Goal: Information Seeking & Learning: Learn about a topic

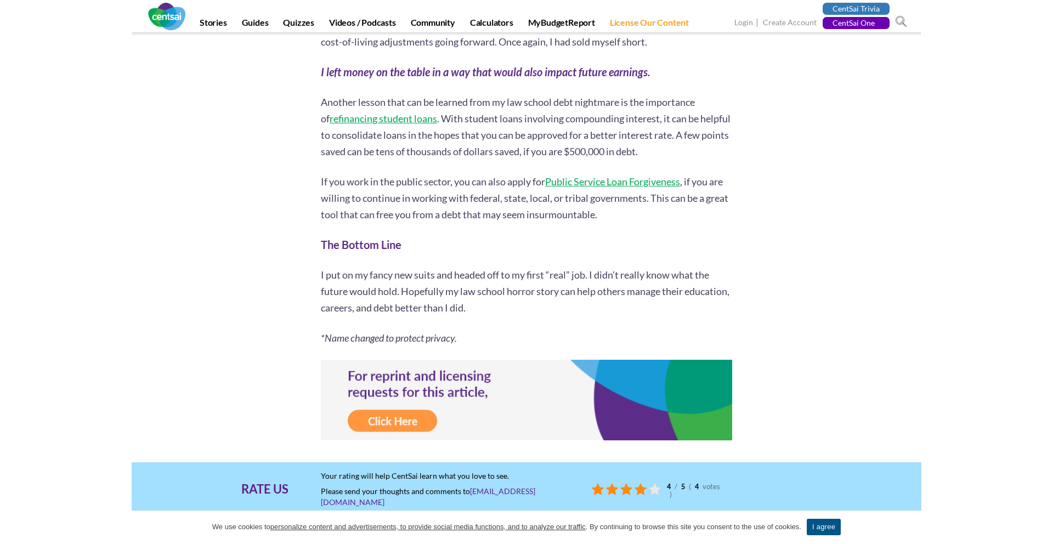
scroll to position [5794, 0]
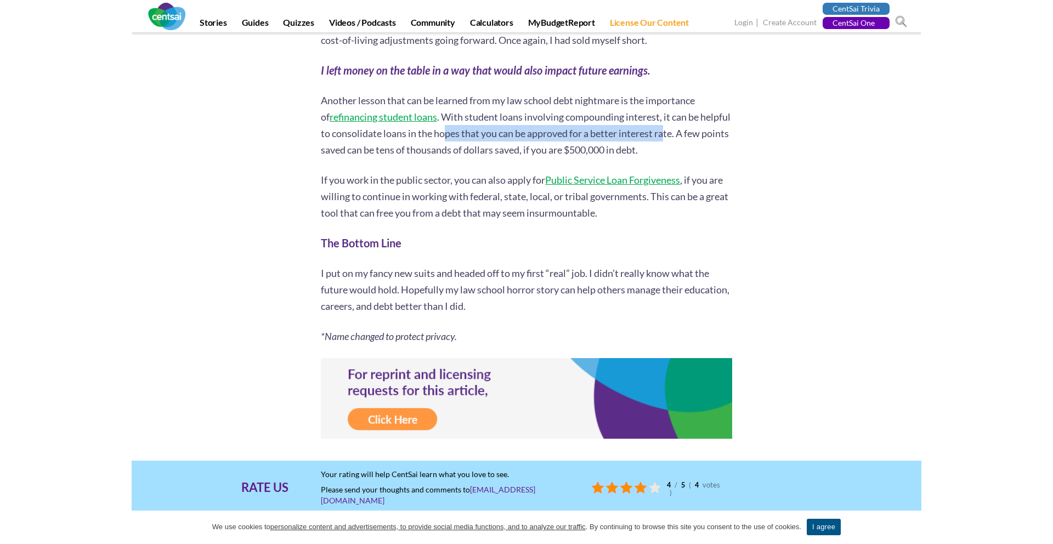
drag, startPoint x: 466, startPoint y: 150, endPoint x: 723, endPoint y: 150, distance: 256.8
click at [723, 150] on p "Another lesson that can be learned from my law school debt nightmare is the imp…" at bounding box center [527, 125] width 412 height 66
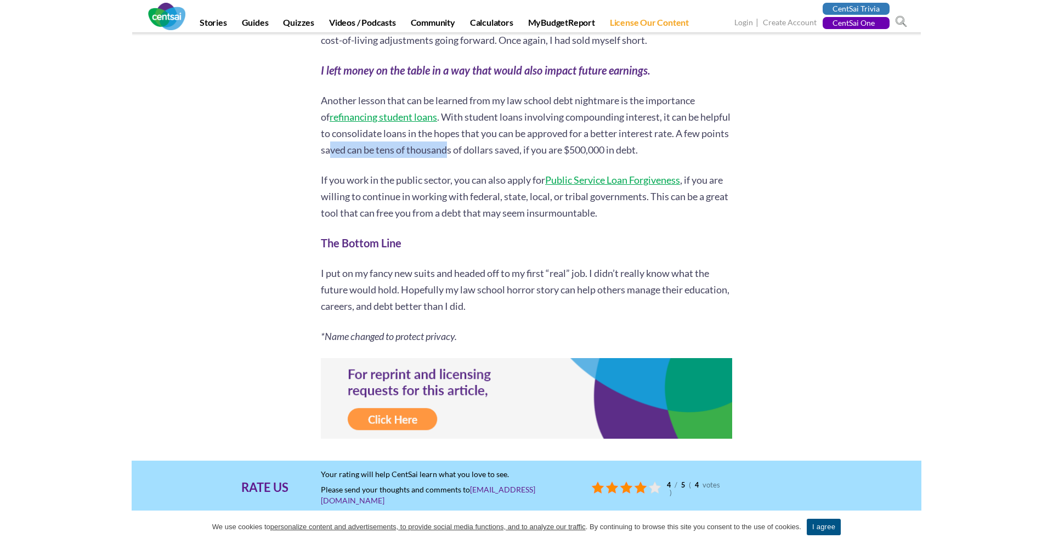
drag, startPoint x: 358, startPoint y: 166, endPoint x: 544, endPoint y: 163, distance: 185.5
click at [544, 158] on p "Another lesson that can be learned from my law school debt nightmare is the imp…" at bounding box center [527, 125] width 412 height 66
drag, startPoint x: 544, startPoint y: 163, endPoint x: 628, endPoint y: 163, distance: 84.5
click at [628, 158] on p "Another lesson that can be learned from my law school debt nightmare is the imp…" at bounding box center [527, 125] width 412 height 66
drag, startPoint x: 358, startPoint y: 205, endPoint x: 536, endPoint y: 206, distance: 177.2
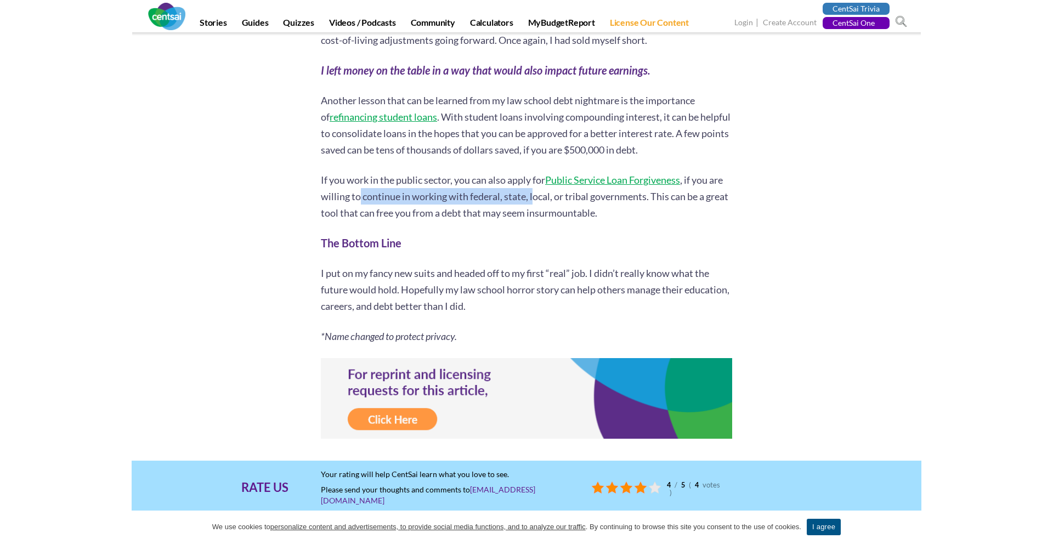
click at [536, 206] on p "If you work in the public sector, you can also apply for Public Service Loan Fo…" at bounding box center [527, 196] width 412 height 49
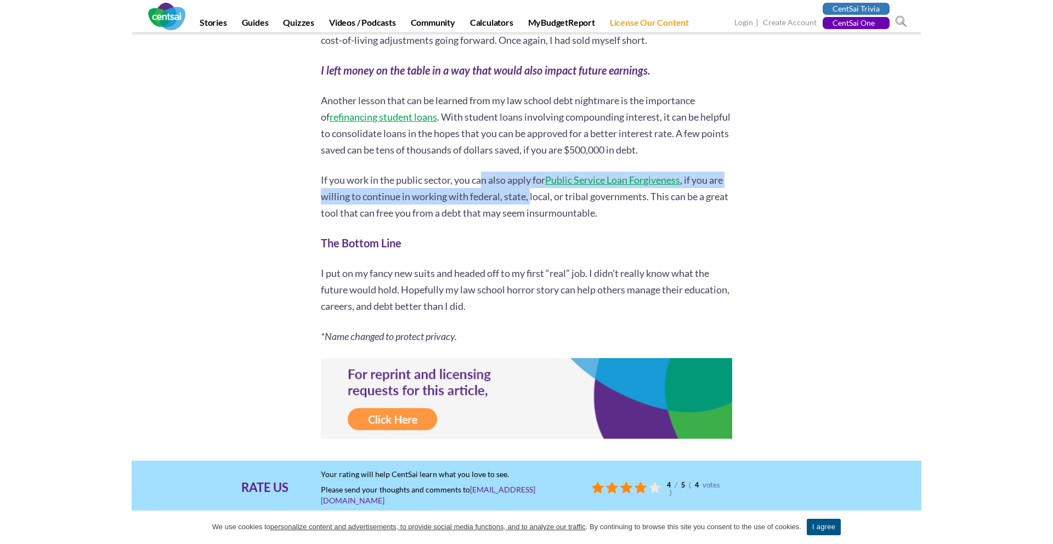
drag, startPoint x: 491, startPoint y: 192, endPoint x: 559, endPoint y: 230, distance: 77.9
click at [559, 221] on p "If you work in the public sector, you can also apply for Public Service Loan Fo…" at bounding box center [527, 196] width 412 height 49
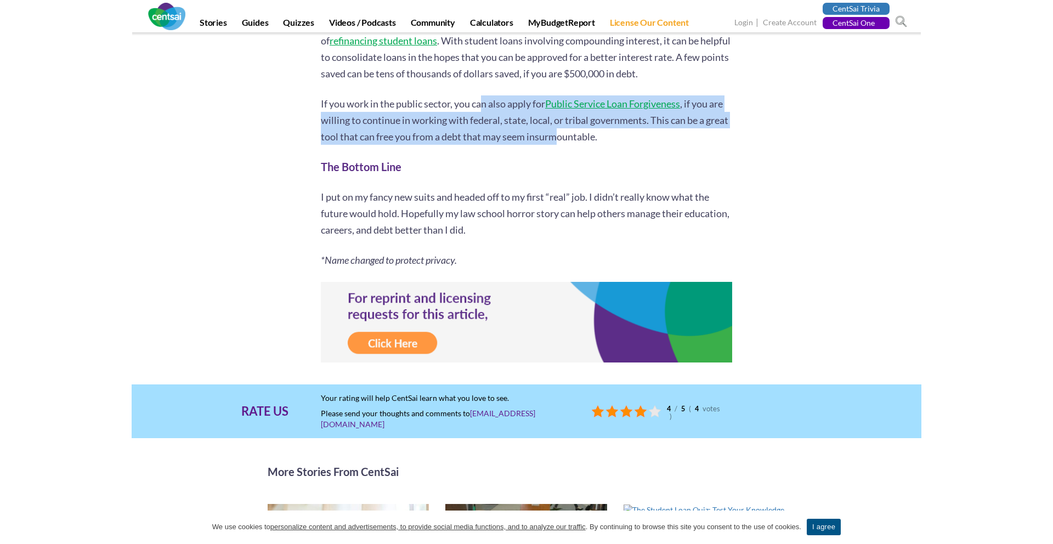
scroll to position [5869, 0]
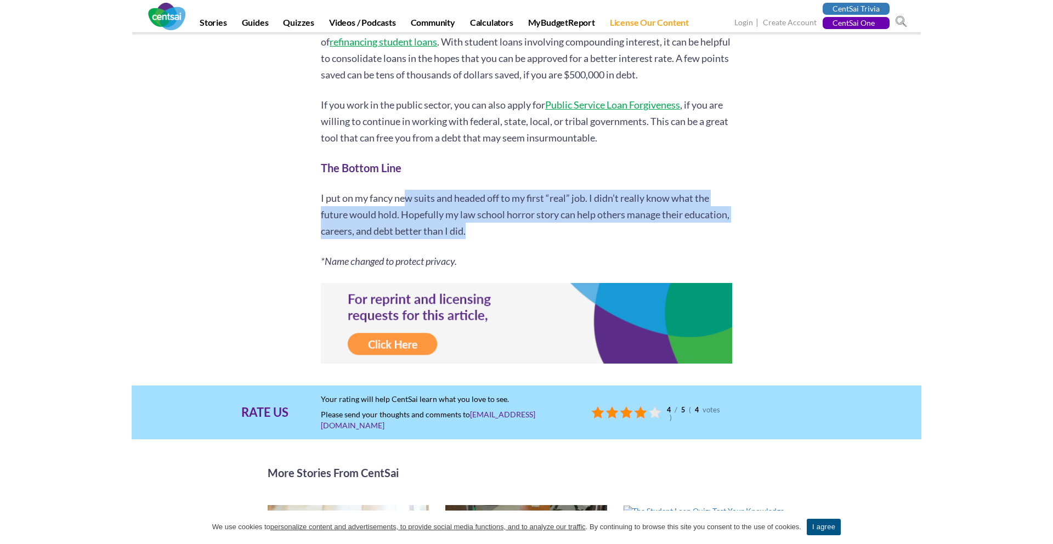
drag, startPoint x: 435, startPoint y: 216, endPoint x: 769, endPoint y: 268, distance: 337.7
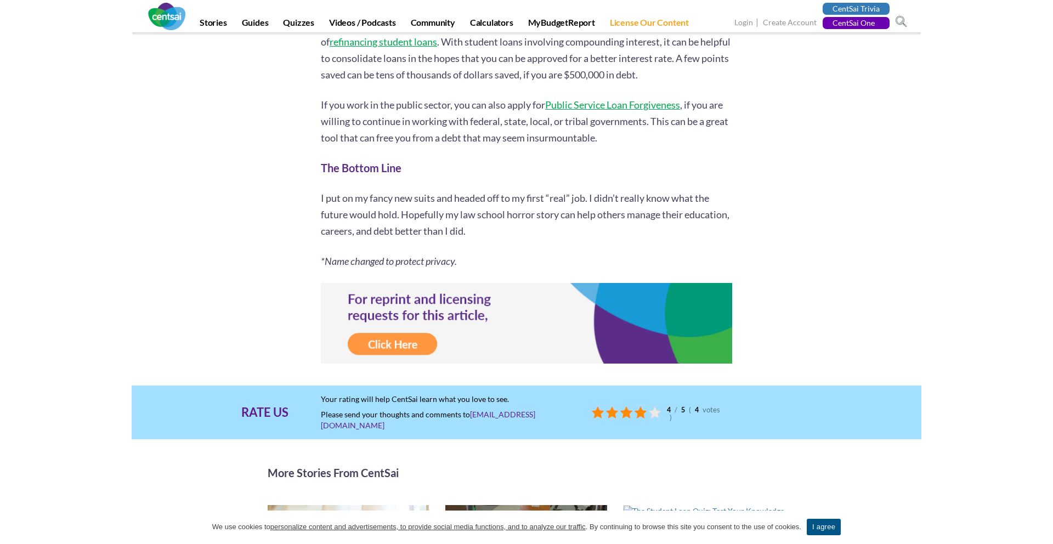
drag, startPoint x: 454, startPoint y: 212, endPoint x: 862, endPoint y: 314, distance: 420.7
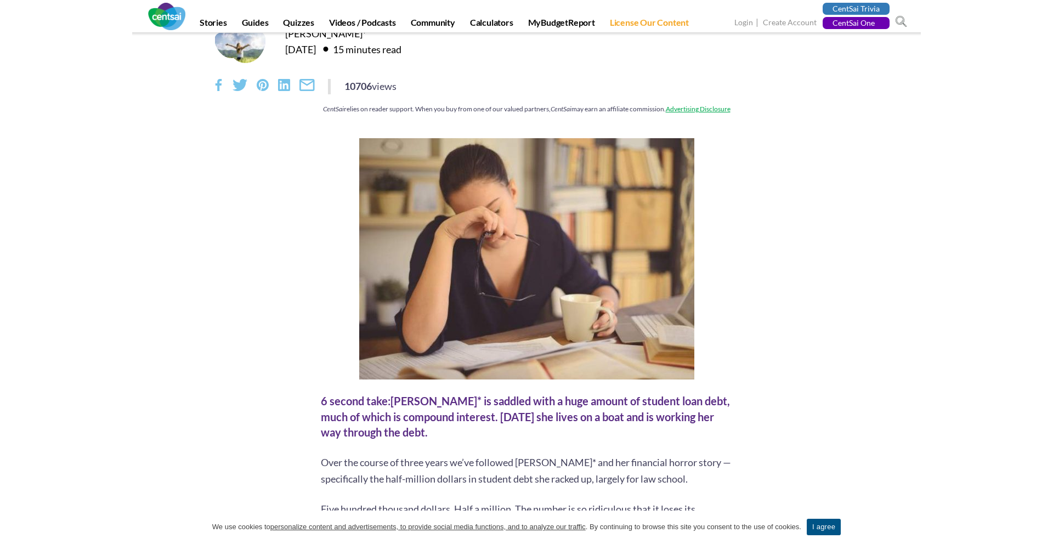
scroll to position [0, 0]
